Goal: Task Accomplishment & Management: Complete application form

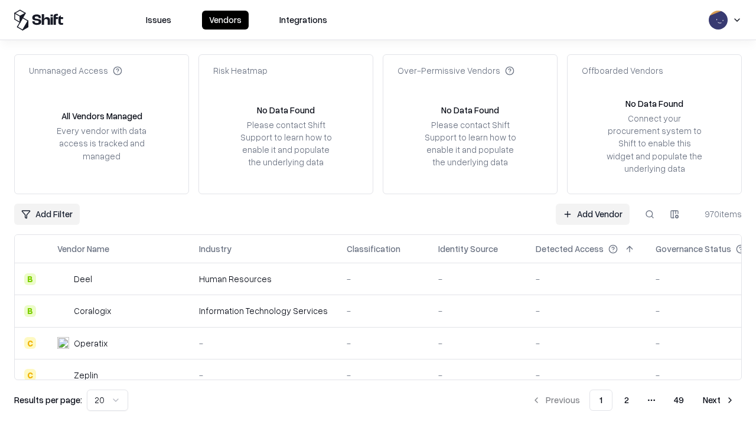
click at [593, 214] on link "Add Vendor" at bounding box center [593, 214] width 74 height 21
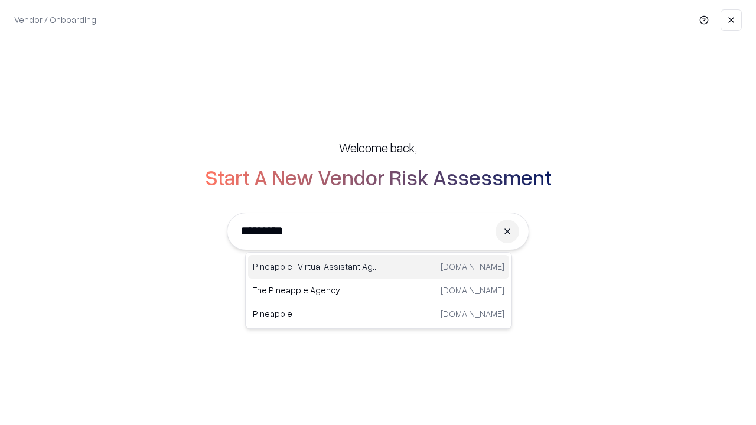
click at [379, 267] on div "Pineapple | Virtual Assistant Agency trypineapple.com" at bounding box center [378, 267] width 261 height 24
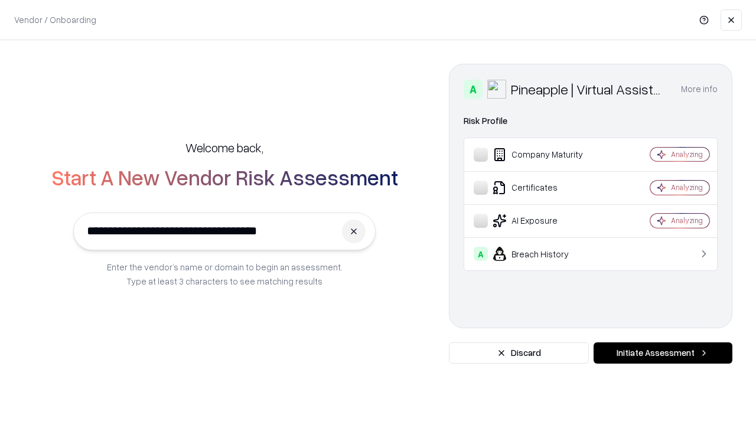
type input "**********"
click at [663, 353] on button "Initiate Assessment" at bounding box center [663, 353] width 139 height 21
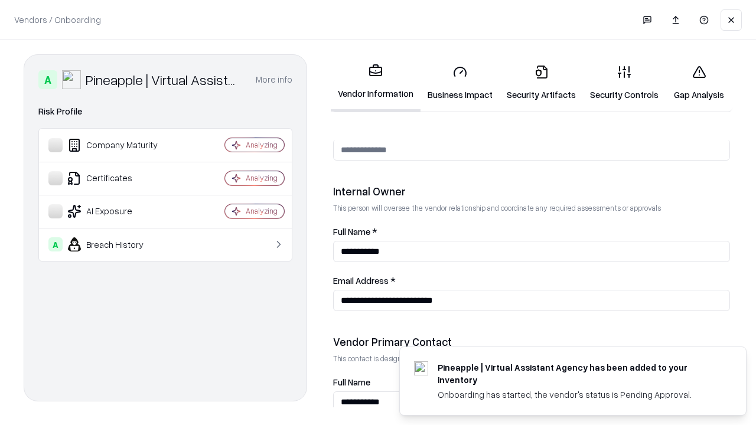
scroll to position [612, 0]
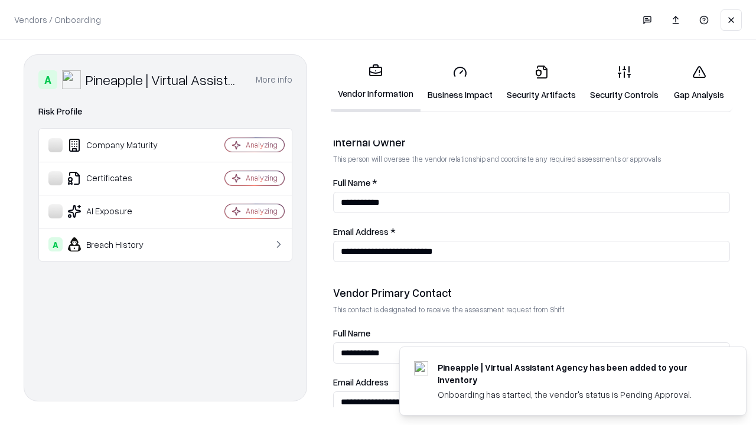
click at [460, 83] on link "Business Impact" at bounding box center [460, 83] width 79 height 55
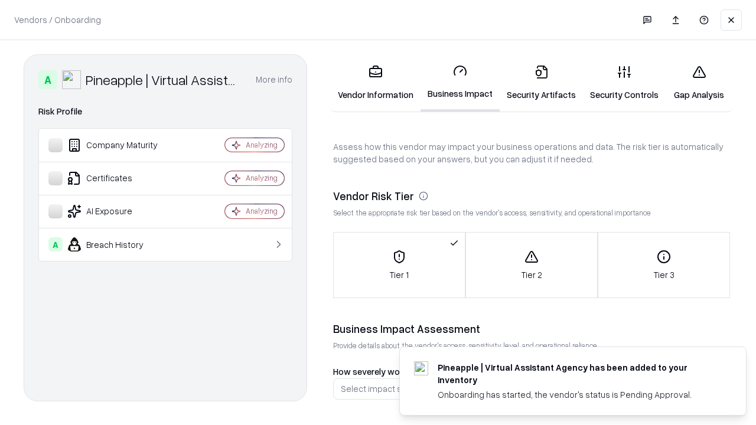
click at [541, 83] on link "Security Artifacts" at bounding box center [541, 83] width 83 height 55
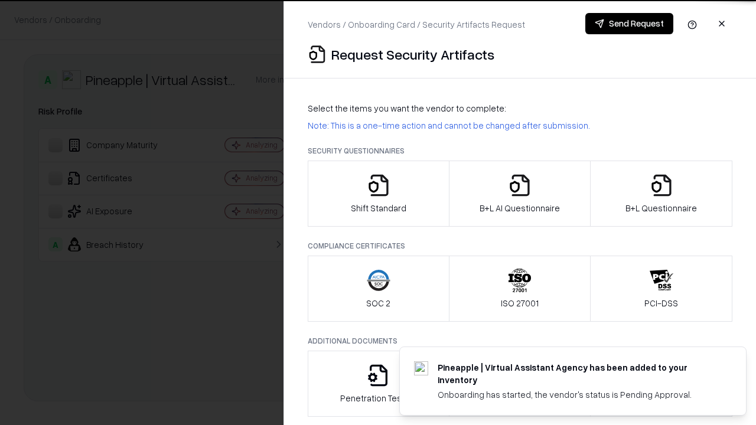
click at [378, 194] on icon "button" at bounding box center [379, 186] width 24 height 24
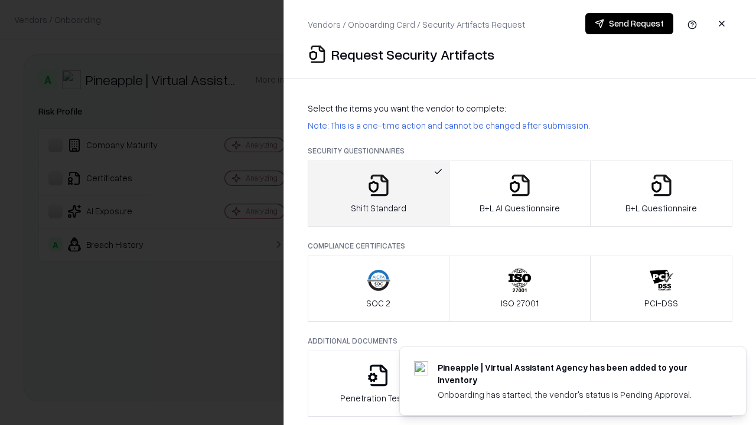
click at [629, 24] on button "Send Request" at bounding box center [630, 23] width 88 height 21
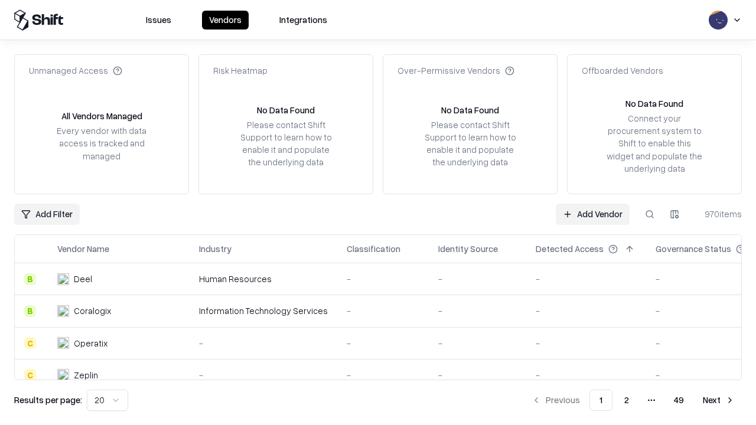
click at [650, 214] on button at bounding box center [649, 214] width 21 height 21
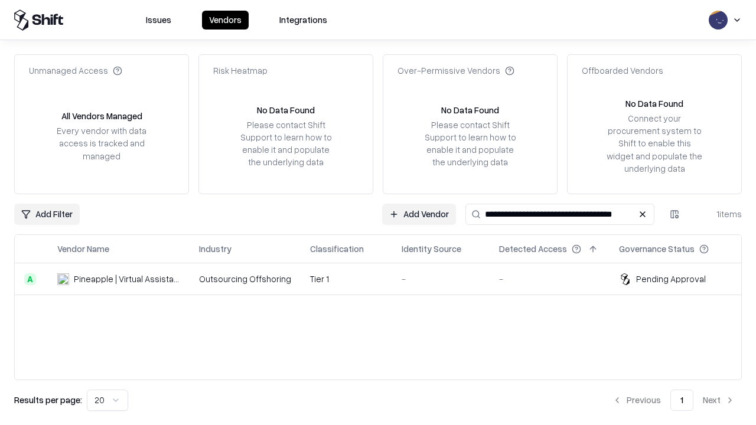
type input "**********"
click at [385, 279] on td "Tier 1" at bounding box center [347, 280] width 92 height 32
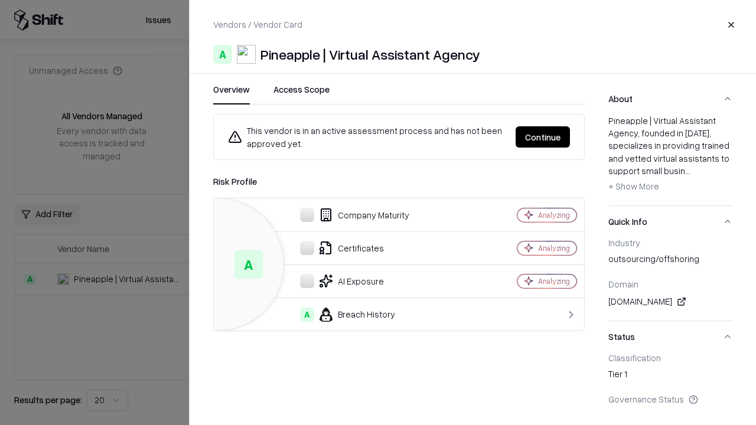
click at [543, 137] on button "Continue" at bounding box center [543, 136] width 54 height 21
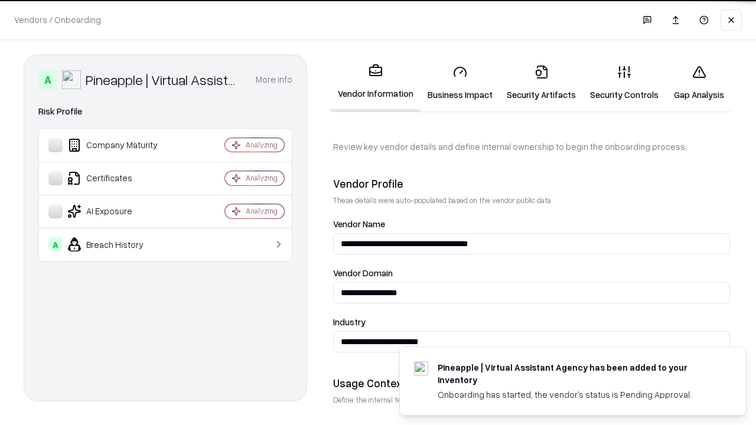
click at [541, 83] on link "Security Artifacts" at bounding box center [541, 83] width 83 height 55
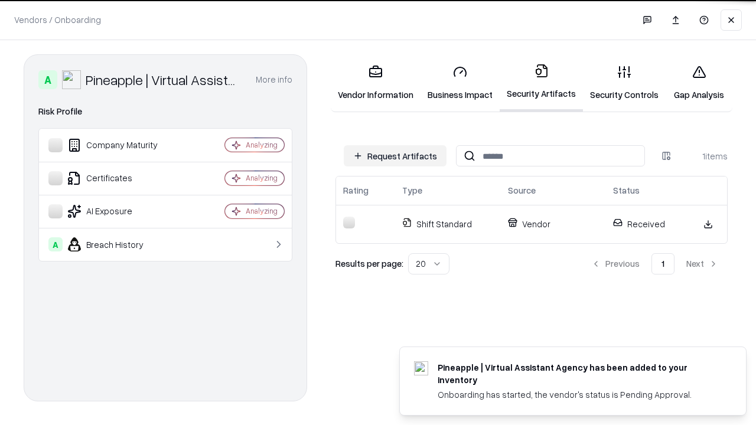
click at [699, 83] on link "Gap Analysis" at bounding box center [699, 83] width 67 height 55
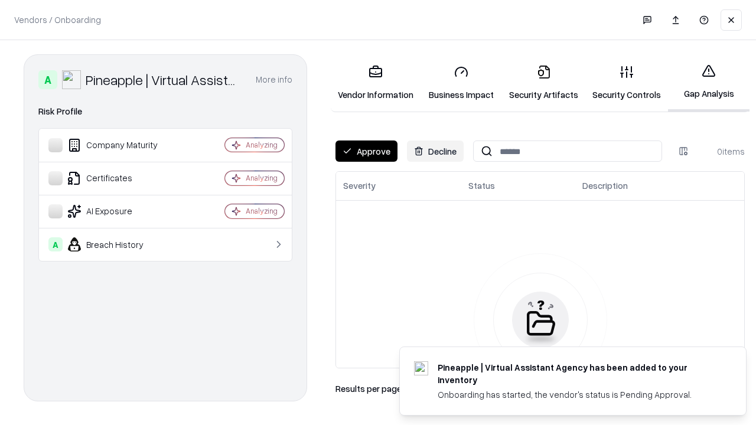
click at [366, 151] on button "Approve" at bounding box center [367, 151] width 62 height 21
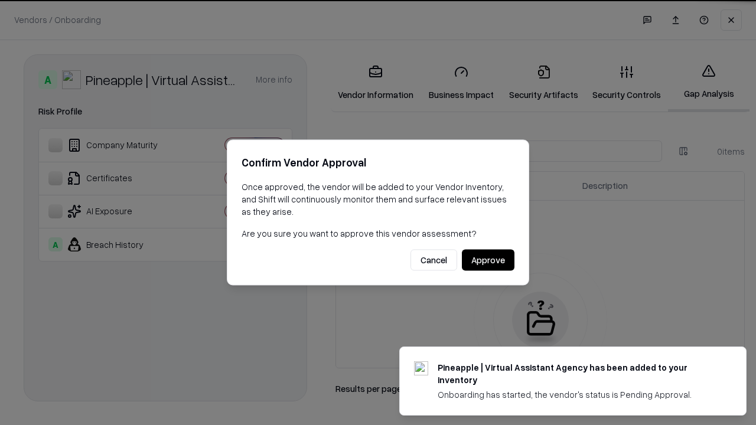
click at [488, 260] on button "Approve" at bounding box center [488, 260] width 53 height 21
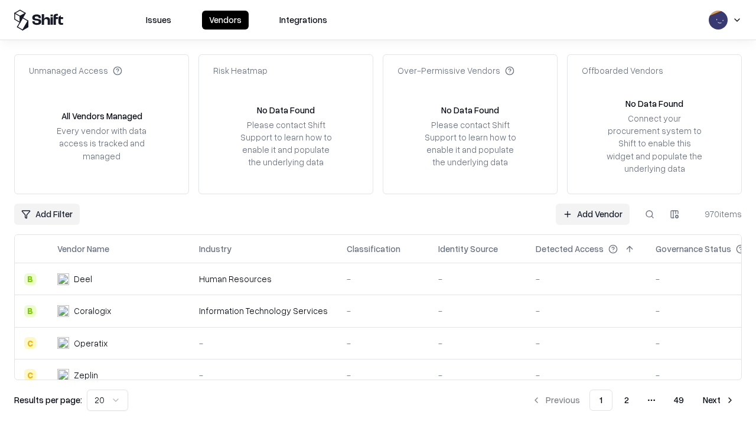
type input "**********"
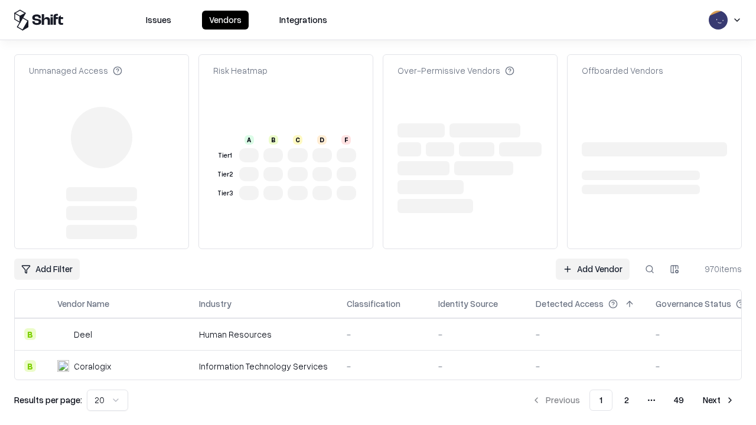
click at [593, 259] on link "Add Vendor" at bounding box center [593, 269] width 74 height 21
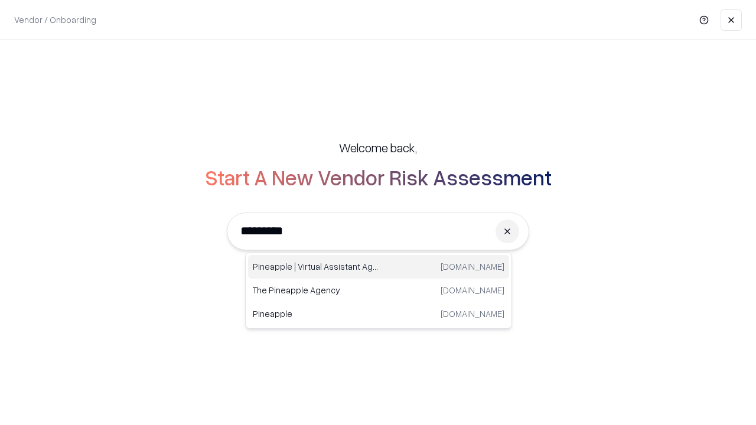
click at [379, 267] on div "Pineapple | Virtual Assistant Agency [DOMAIN_NAME]" at bounding box center [378, 267] width 261 height 24
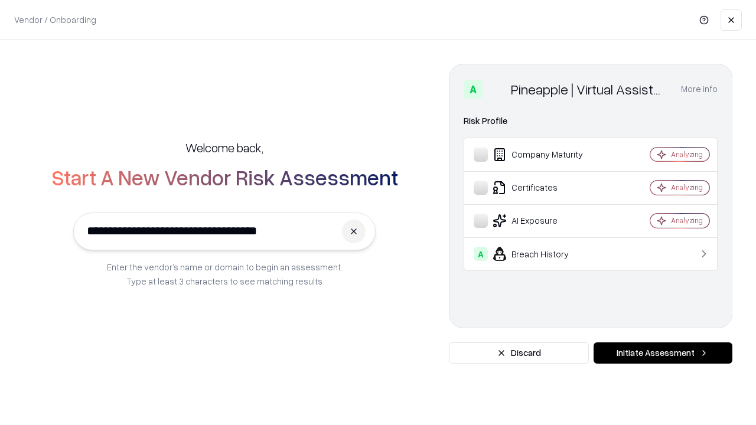
type input "**********"
click at [663, 353] on button "Initiate Assessment" at bounding box center [663, 353] width 139 height 21
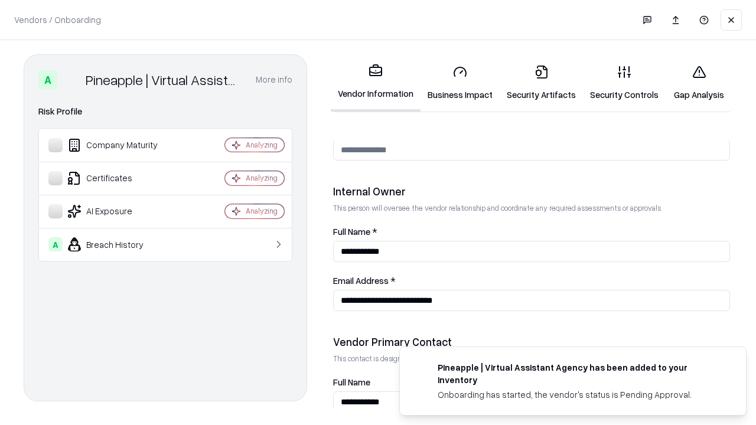
scroll to position [612, 0]
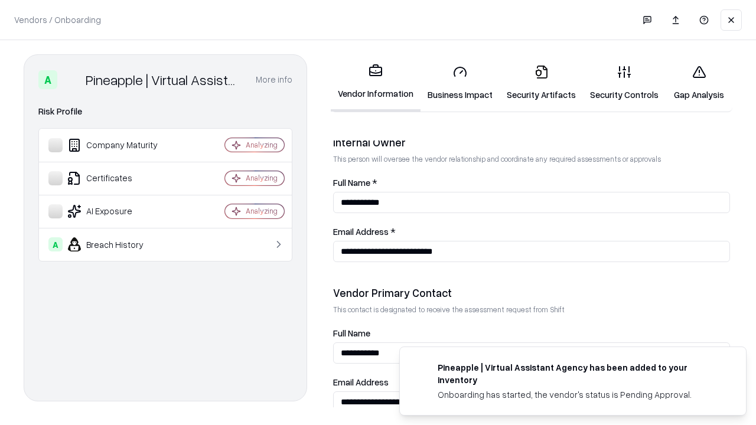
click at [699, 83] on link "Gap Analysis" at bounding box center [699, 83] width 67 height 55
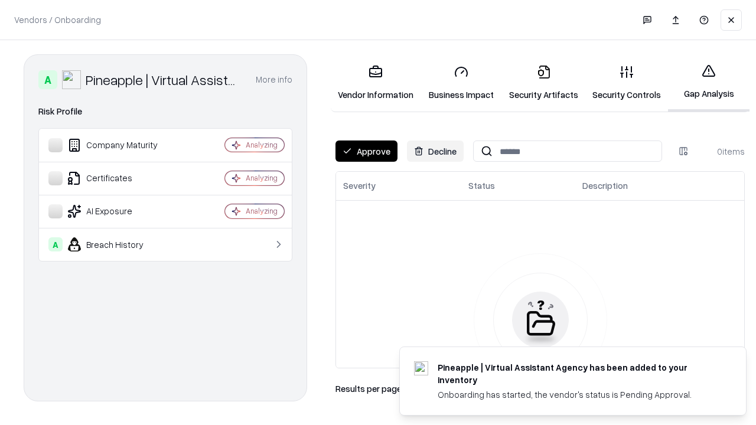
click at [366, 151] on button "Approve" at bounding box center [367, 151] width 62 height 21
